Goal: Information Seeking & Learning: Find contact information

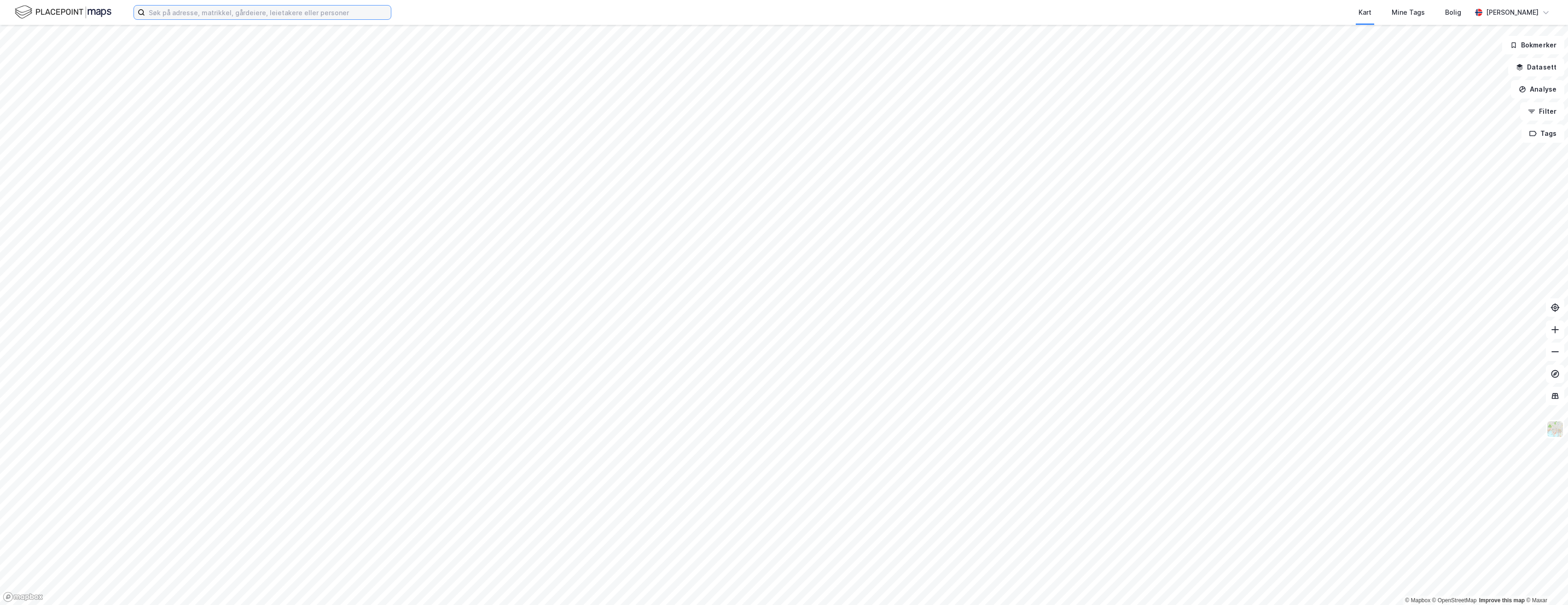
click at [270, 15] on input at bounding box center [268, 12] width 246 height 14
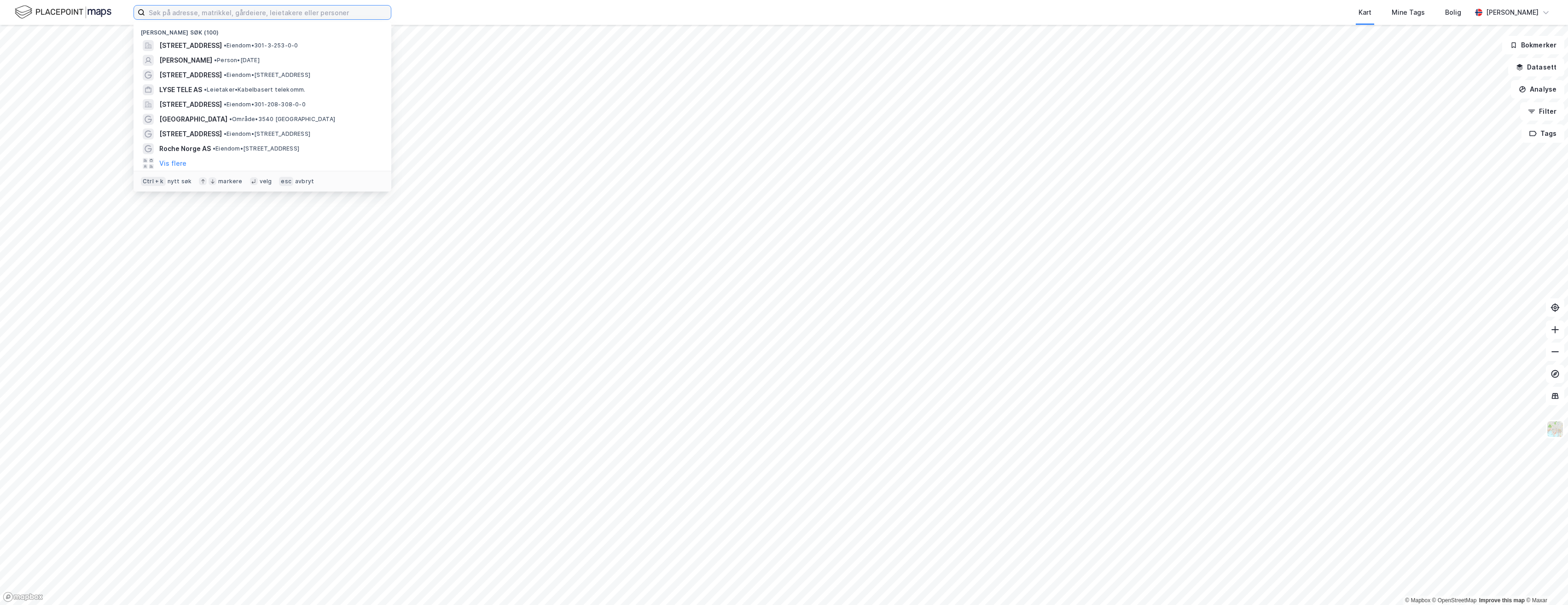
paste input "[PERSON_NAME][STREET_ADDRESS]"
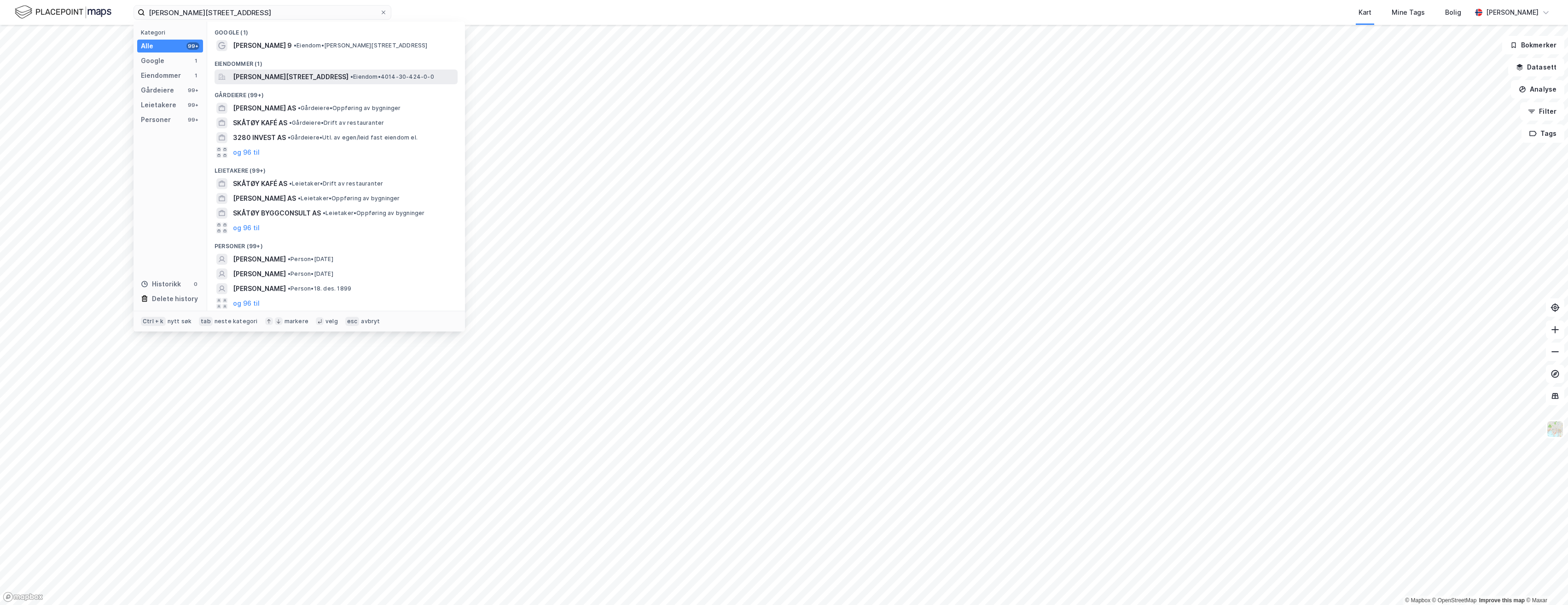
click at [290, 72] on span "[PERSON_NAME][STREET_ADDRESS]" at bounding box center [291, 77] width 116 height 11
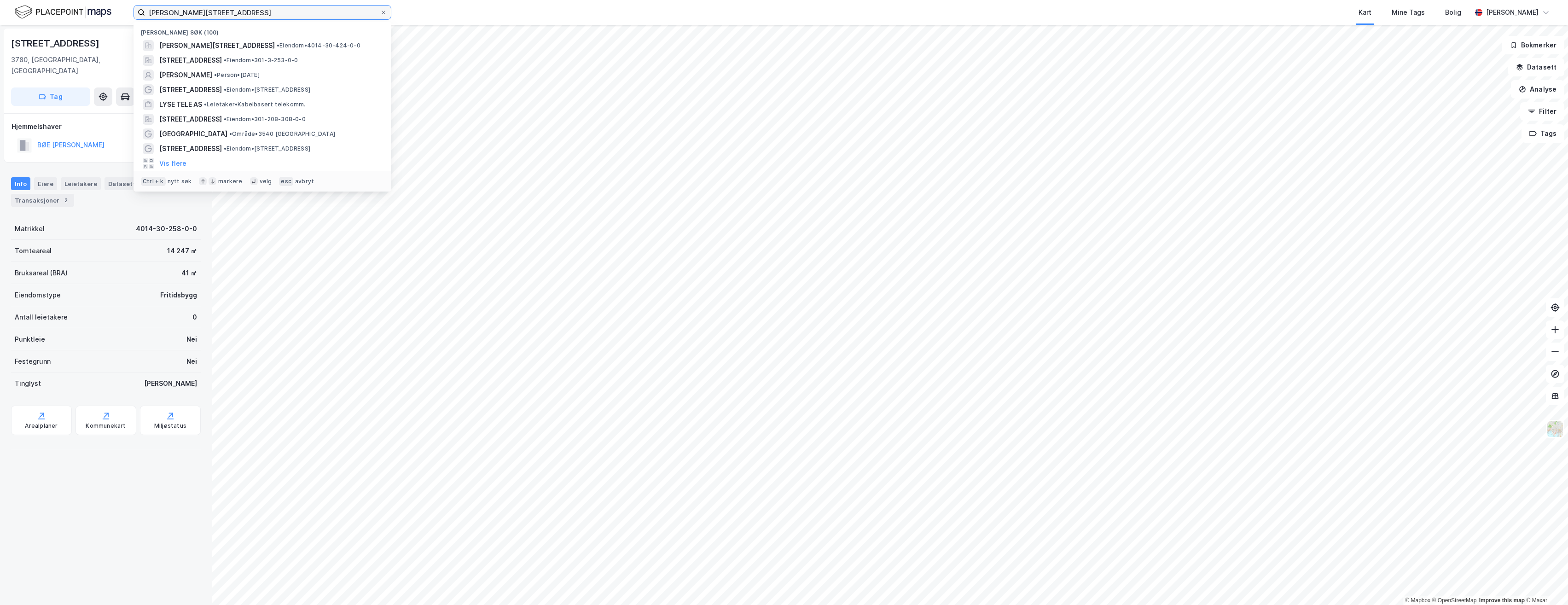
drag, startPoint x: 169, startPoint y: 16, endPoint x: 86, endPoint y: 17, distance: 83.0
click at [86, 17] on div "[PERSON_NAME] 9, 3780 Skåtøy Nylige søk (100) [PERSON_NAME] 9, 3780, SKÅTØY, [G…" at bounding box center [784, 12] width 1568 height 25
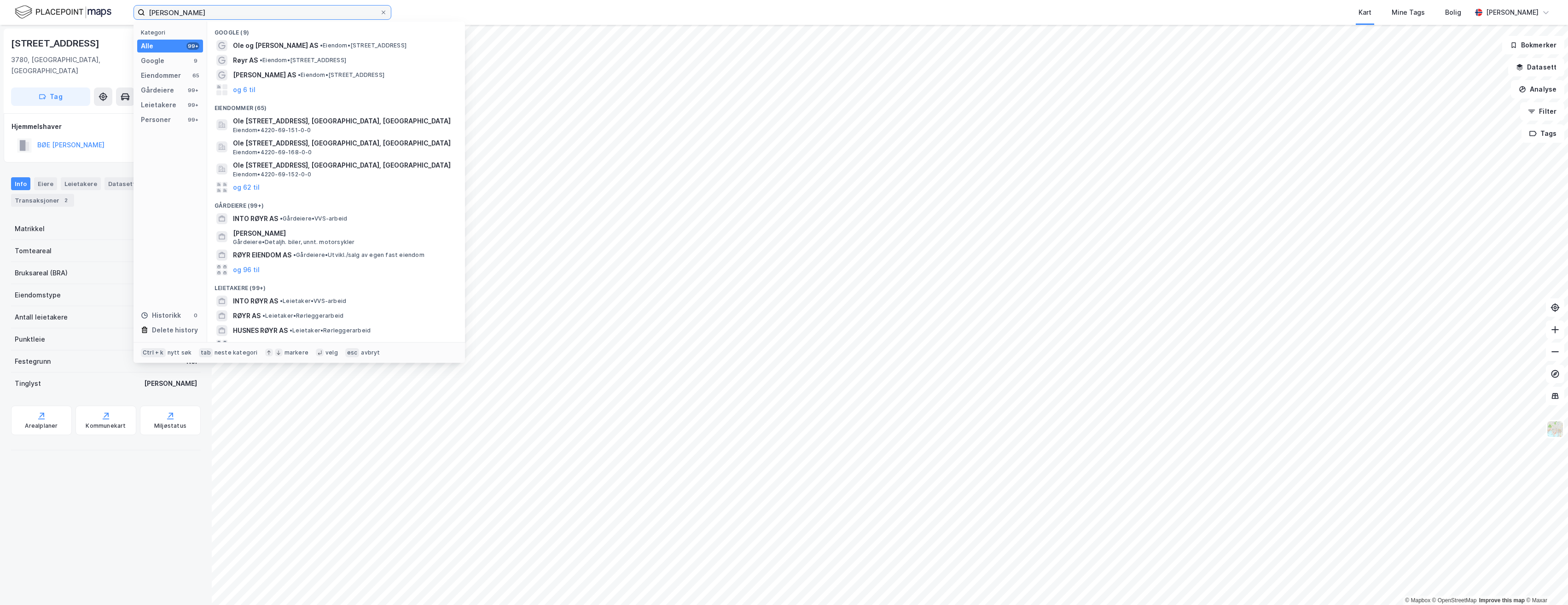
scroll to position [86, 0]
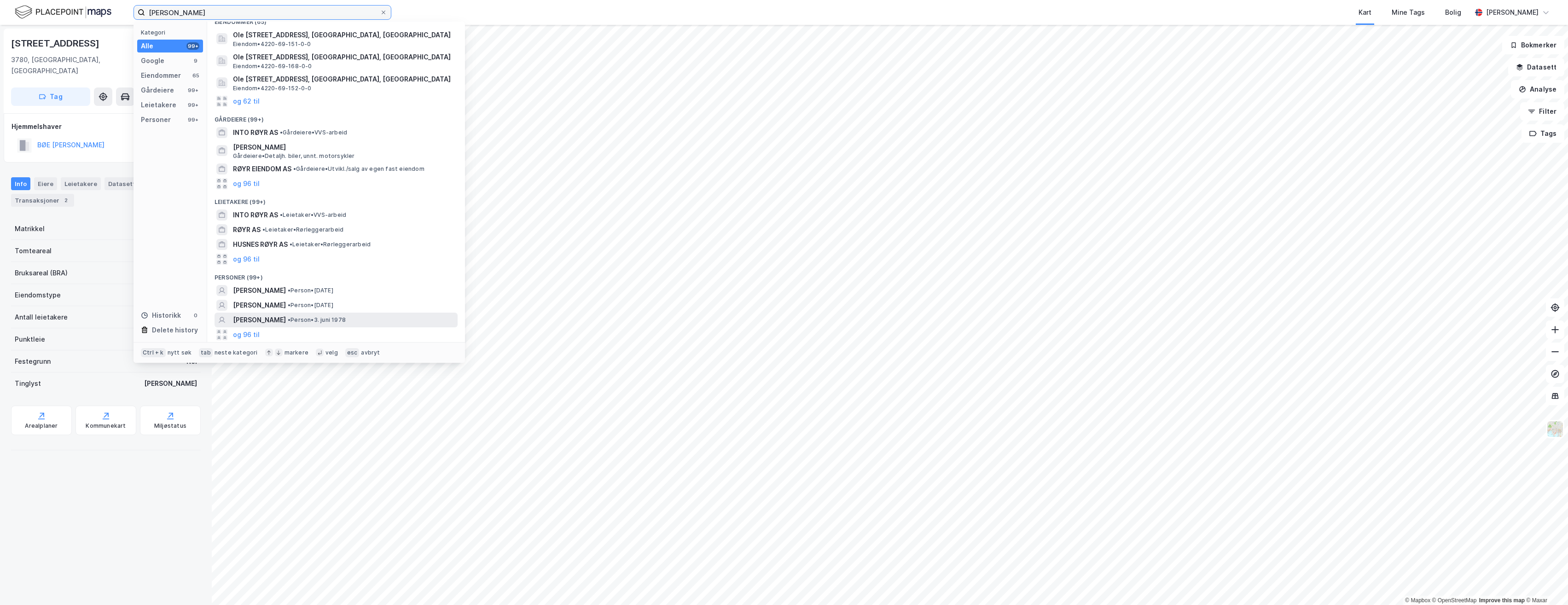
type input "[PERSON_NAME]"
click at [284, 322] on span "[PERSON_NAME]" at bounding box center [259, 320] width 53 height 11
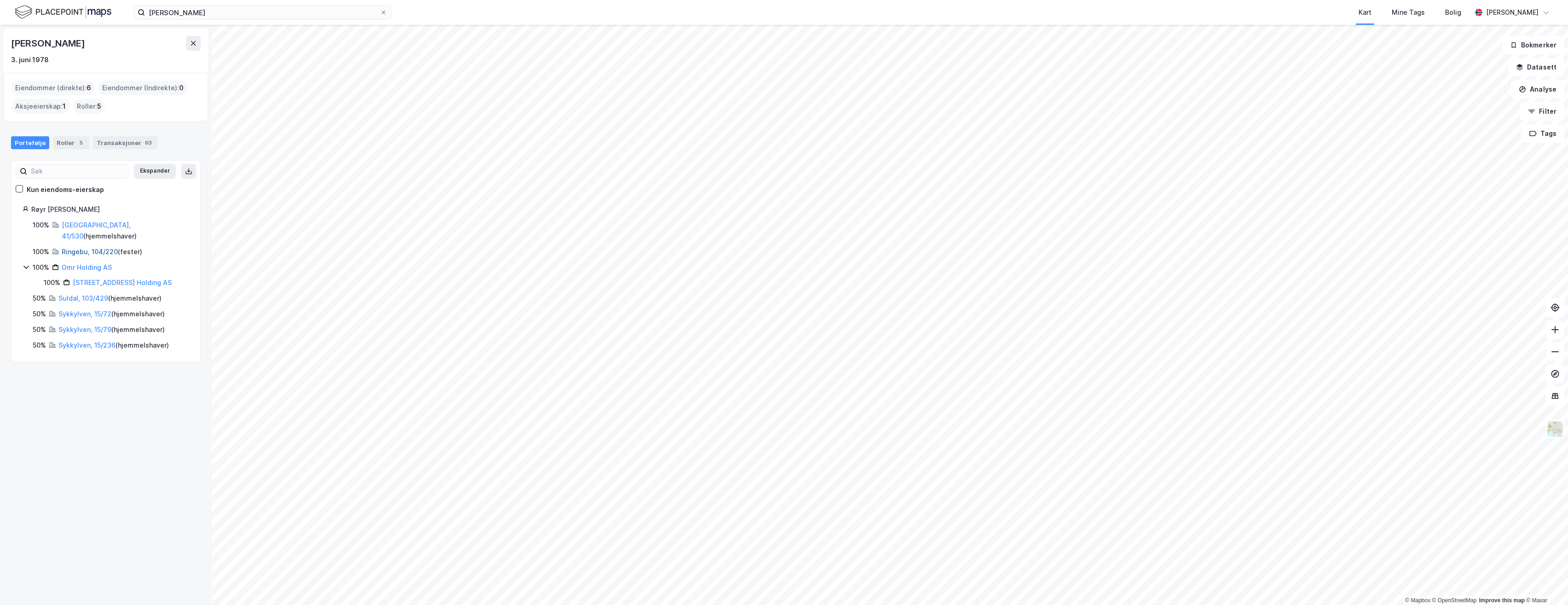
click at [74, 248] on link "Ringebu, 104/220" at bounding box center [89, 251] width 56 height 8
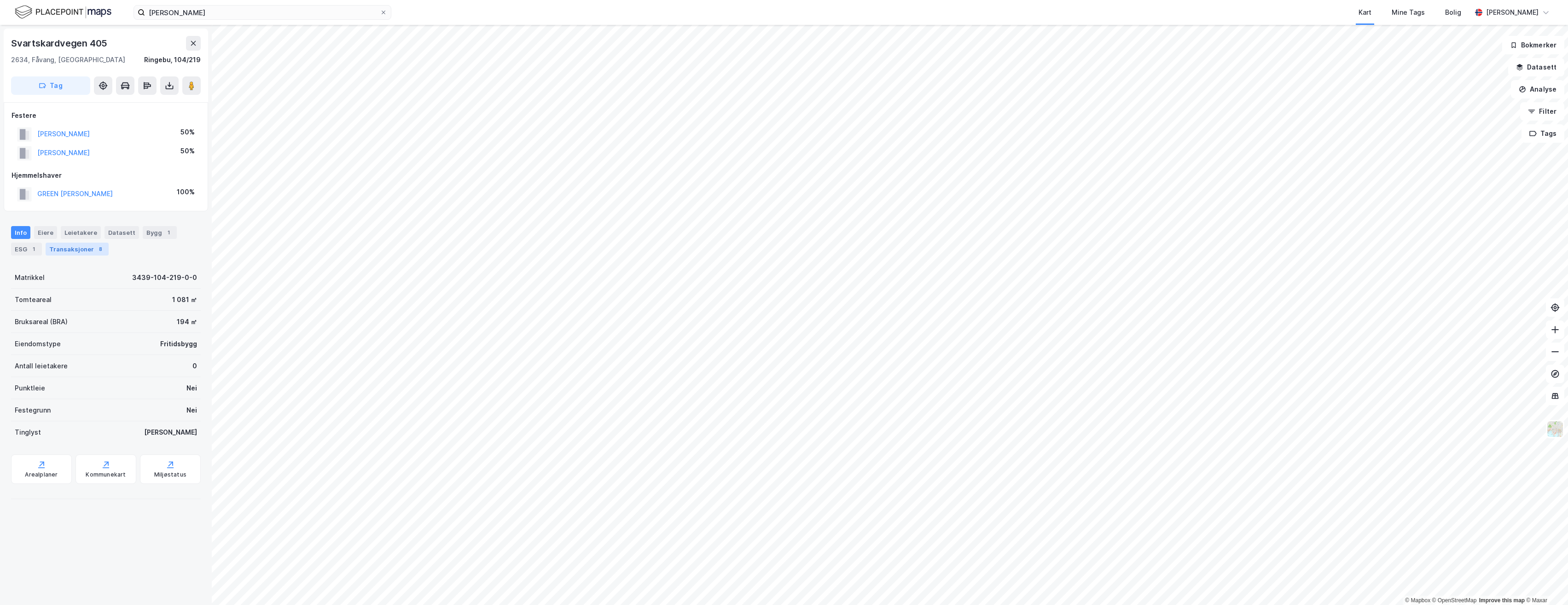
click at [79, 247] on div "Transaksjoner 8" at bounding box center [77, 249] width 63 height 13
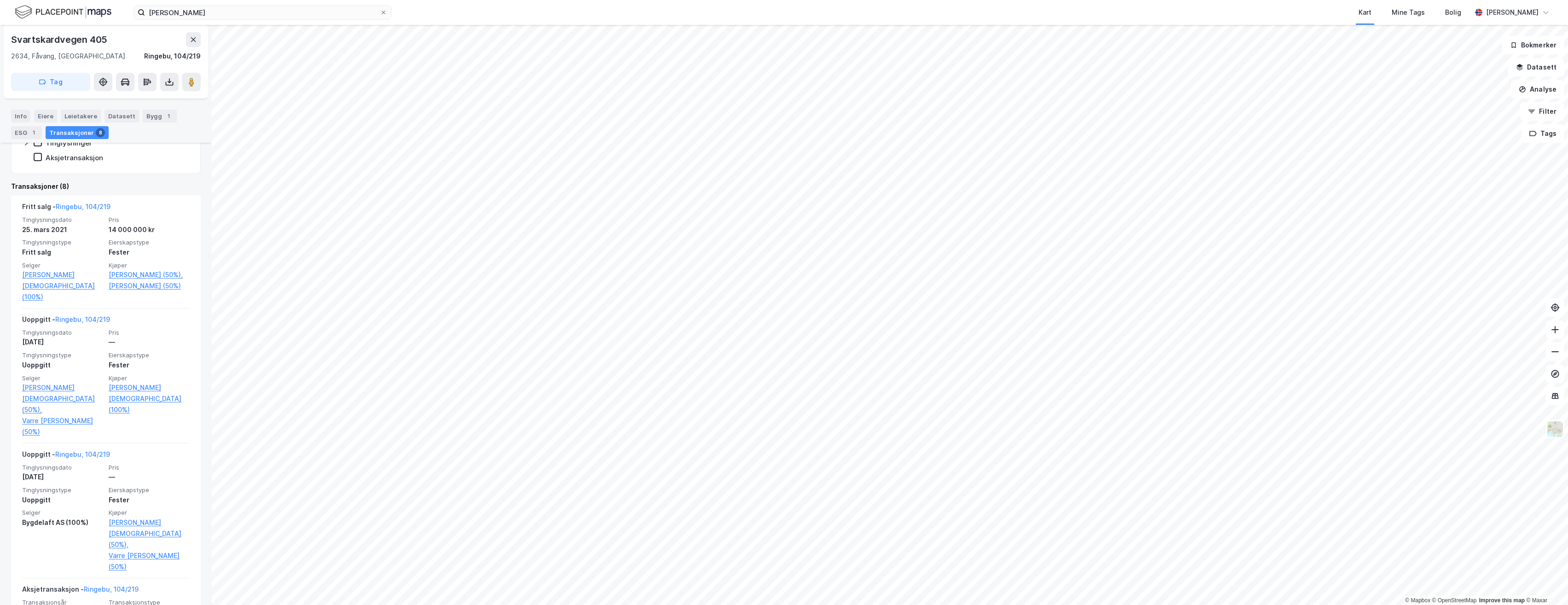
scroll to position [276, 0]
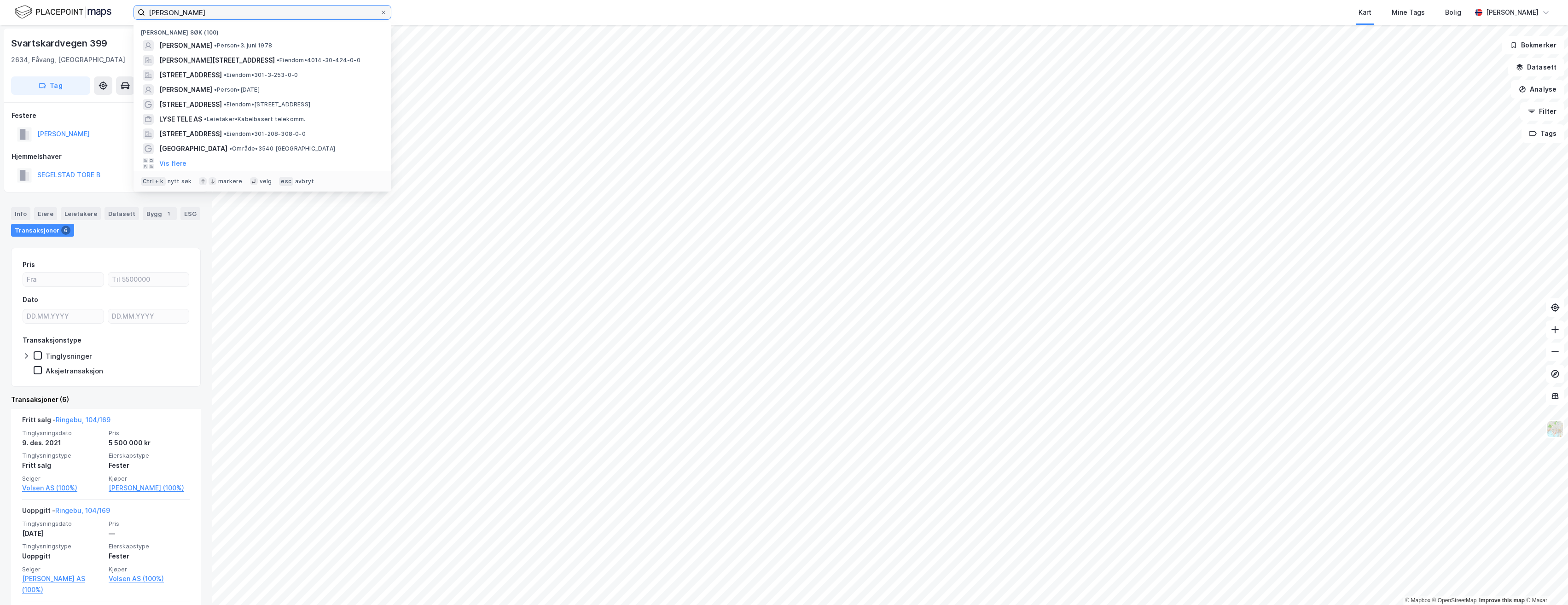
click at [202, 13] on input "[PERSON_NAME]" at bounding box center [262, 12] width 235 height 14
click at [203, 46] on span "[PERSON_NAME]" at bounding box center [186, 46] width 53 height 11
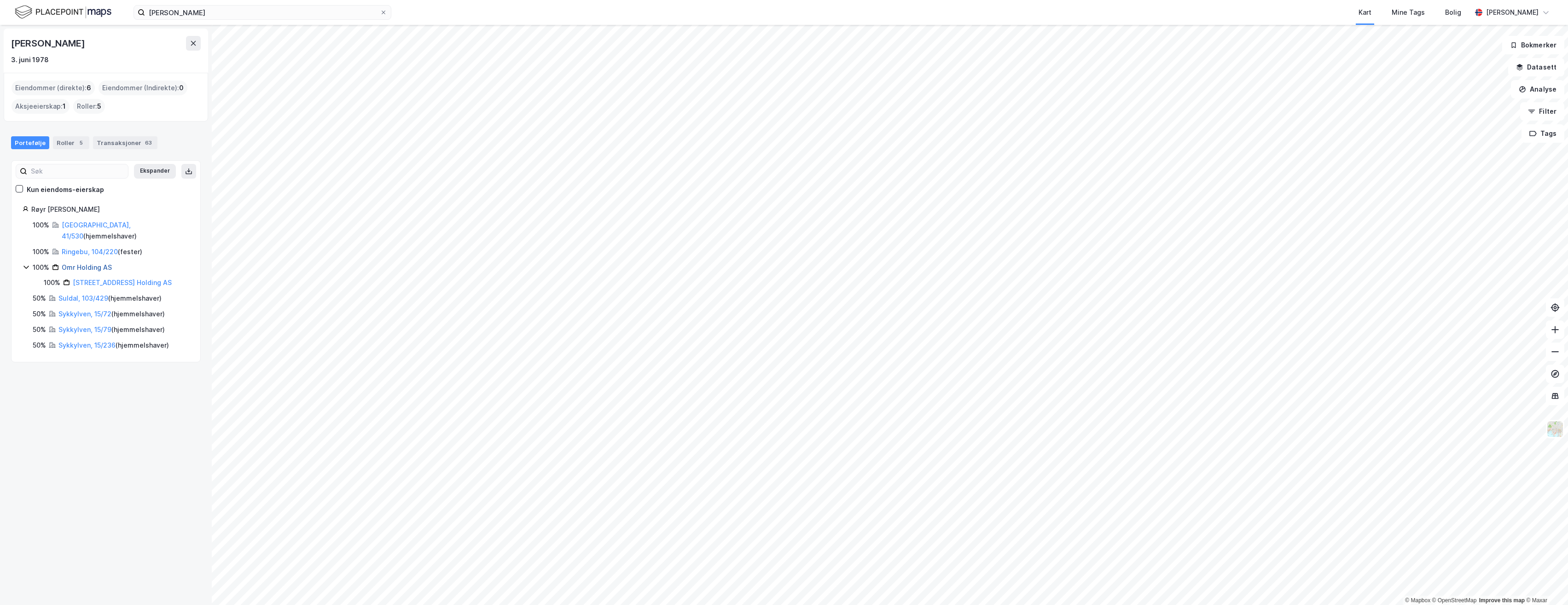
click at [77, 264] on link "Omr Holding AS" at bounding box center [86, 267] width 50 height 8
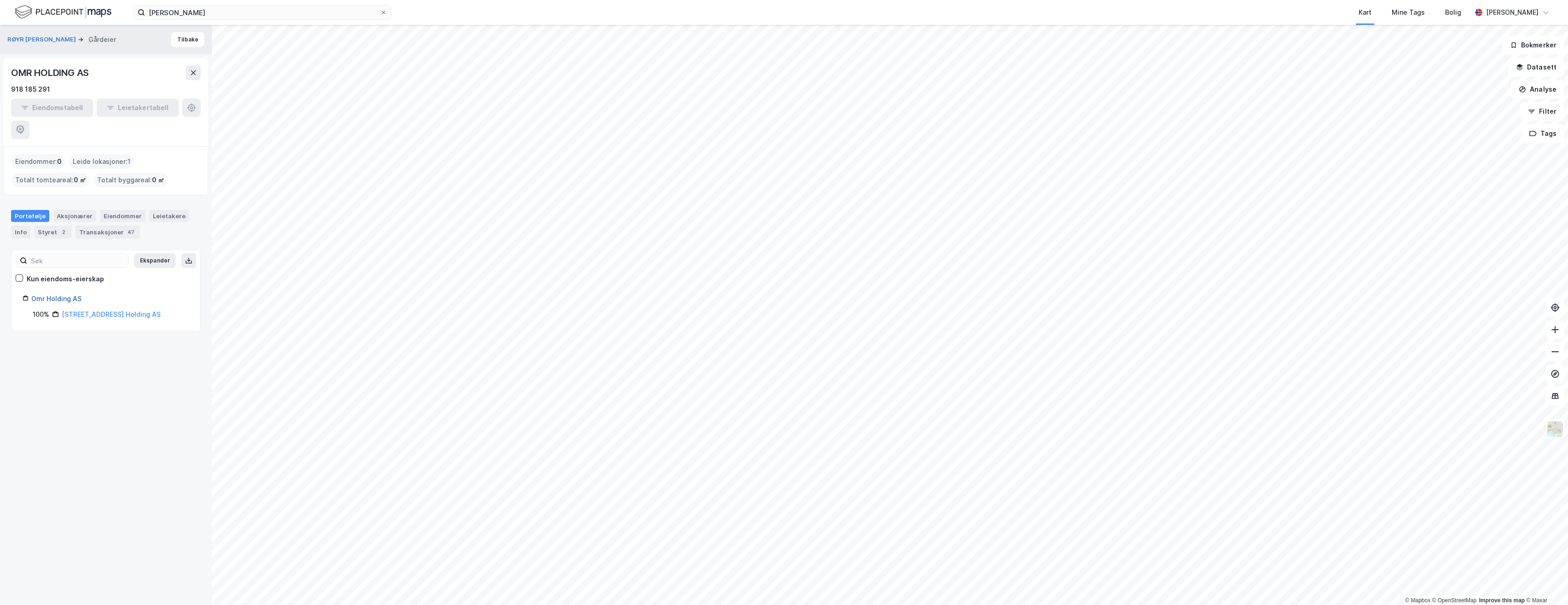
click at [48, 295] on link "Omr Holding AS" at bounding box center [56, 298] width 50 height 8
click at [59, 228] on div "2" at bounding box center [63, 232] width 9 height 9
